Goal: Find specific page/section: Find specific page/section

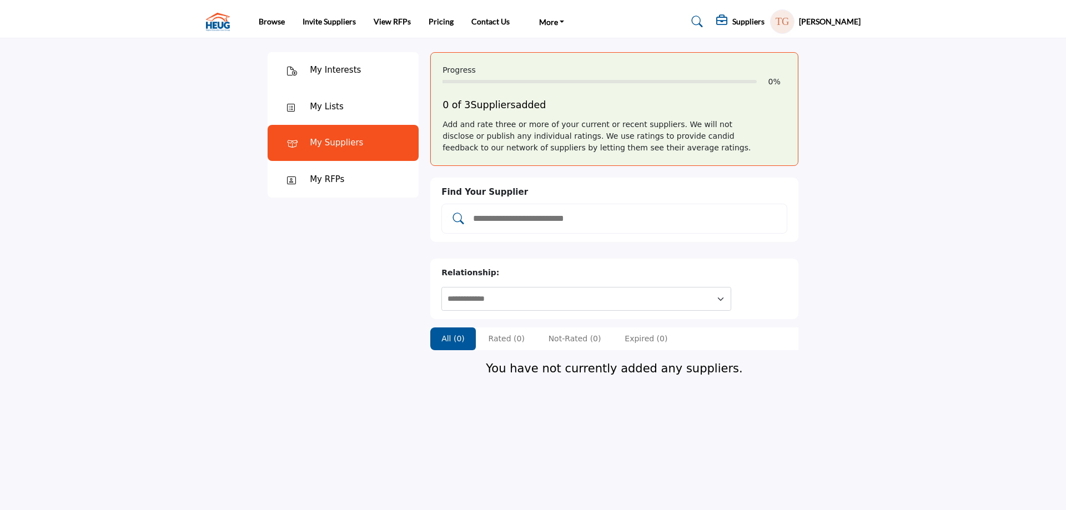
click at [514, 219] on input "Add and rate your suppliers" at bounding box center [626, 219] width 308 height 14
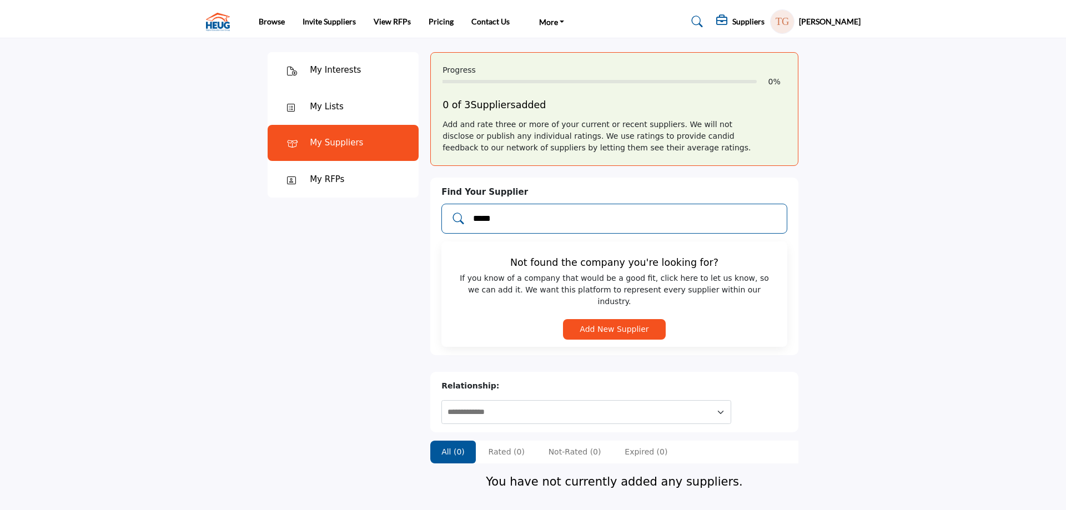
drag, startPoint x: 500, startPoint y: 217, endPoint x: 449, endPoint y: 222, distance: 50.8
click at [472, 222] on input "*****" at bounding box center [626, 219] width 308 height 14
type input "*****"
